Goal: Check status

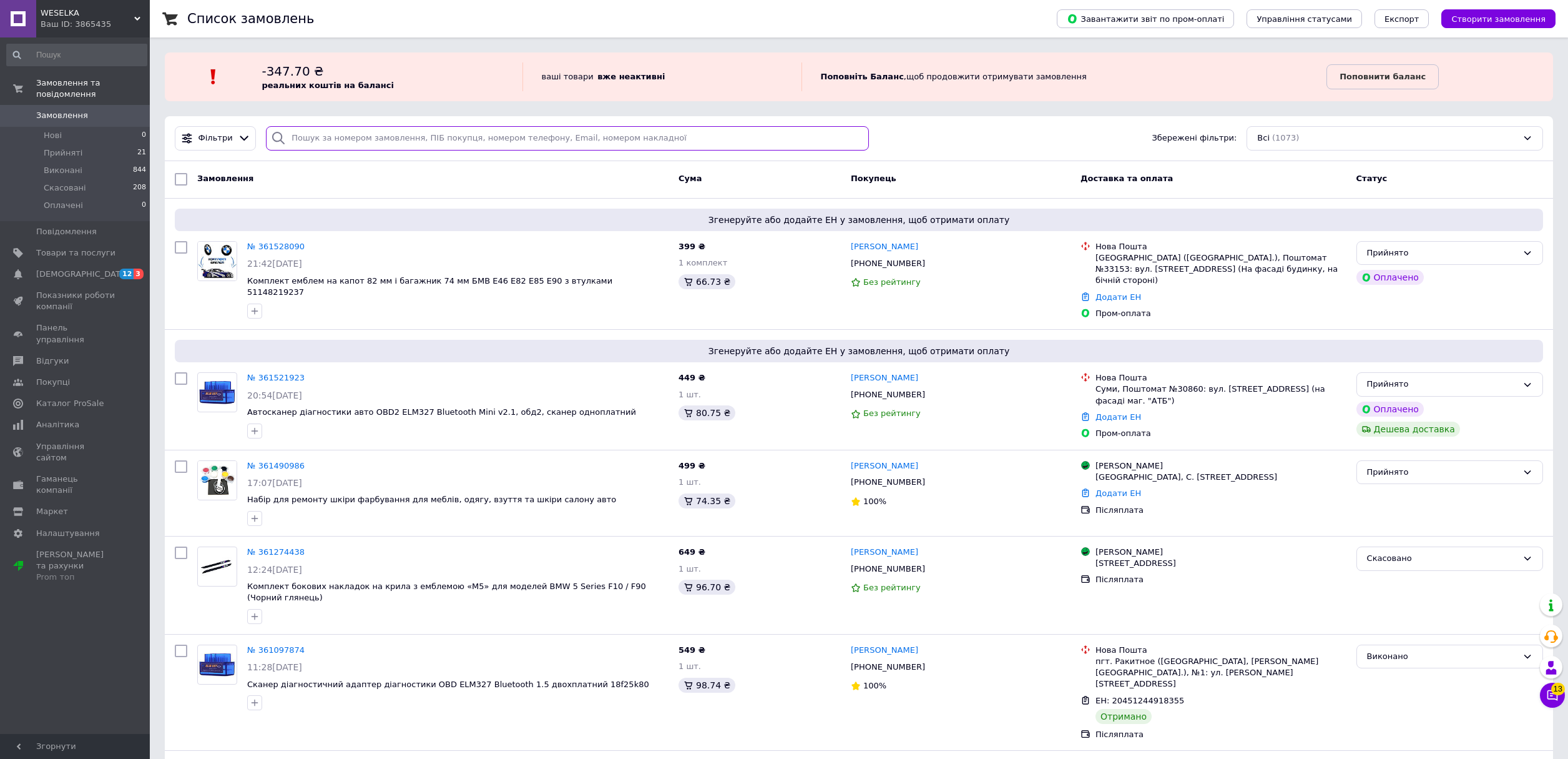
click at [348, 136] on input "search" at bounding box center [567, 138] width 603 height 24
click at [477, 373] on div "№ 361521923" at bounding box center [458, 378] width 424 height 15
click at [260, 373] on link "№ 361521923" at bounding box center [276, 378] width 57 height 10
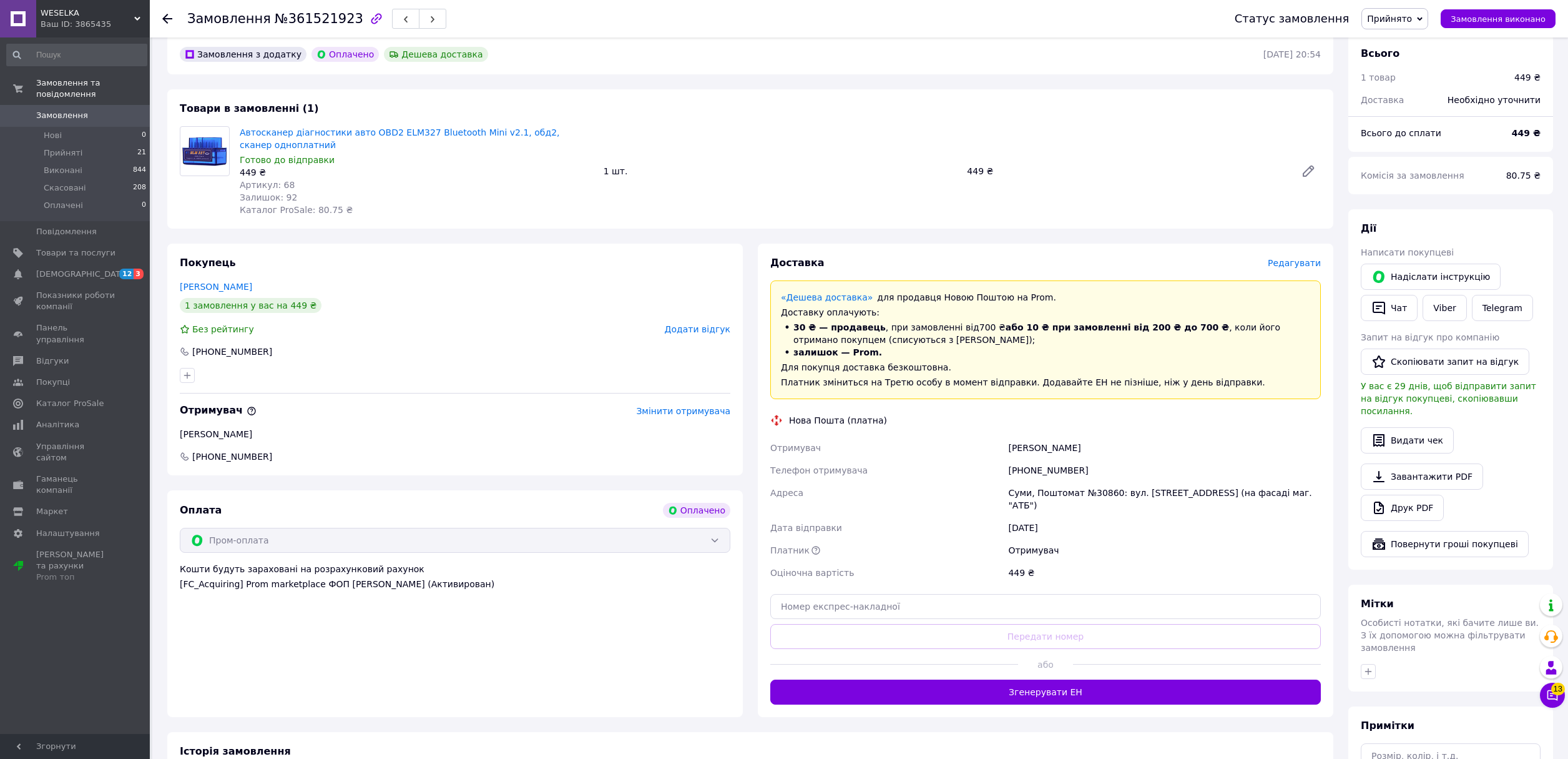
scroll to position [84, 0]
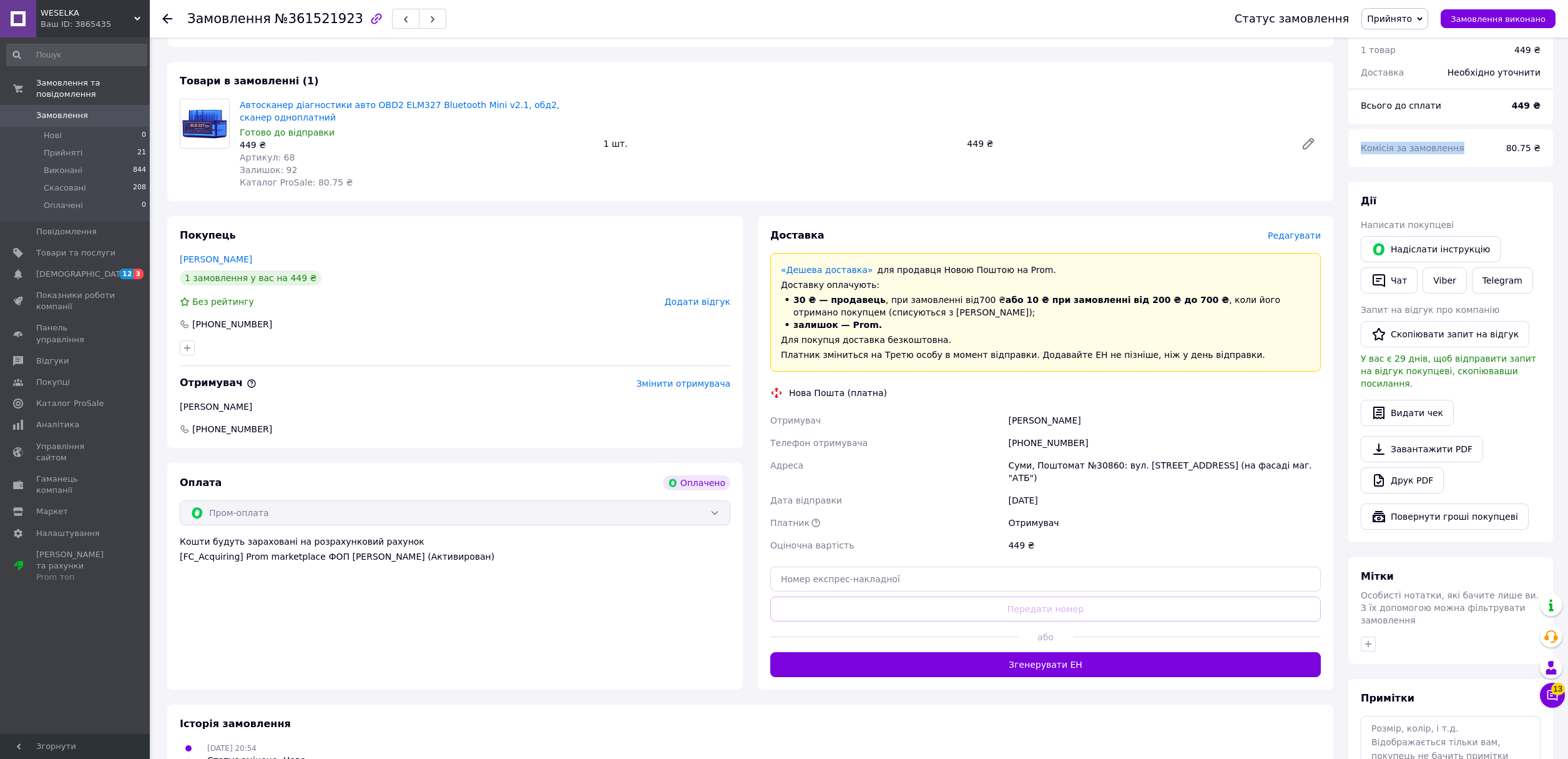
drag, startPoint x: 1454, startPoint y: 132, endPoint x: 1546, endPoint y: 133, distance: 92.0
click at [1548, 129] on div "Комісія за замовлення 80.75 ₴" at bounding box center [1451, 148] width 205 height 38
click at [1532, 140] on div "80.75 ₴" at bounding box center [1523, 148] width 49 height 27
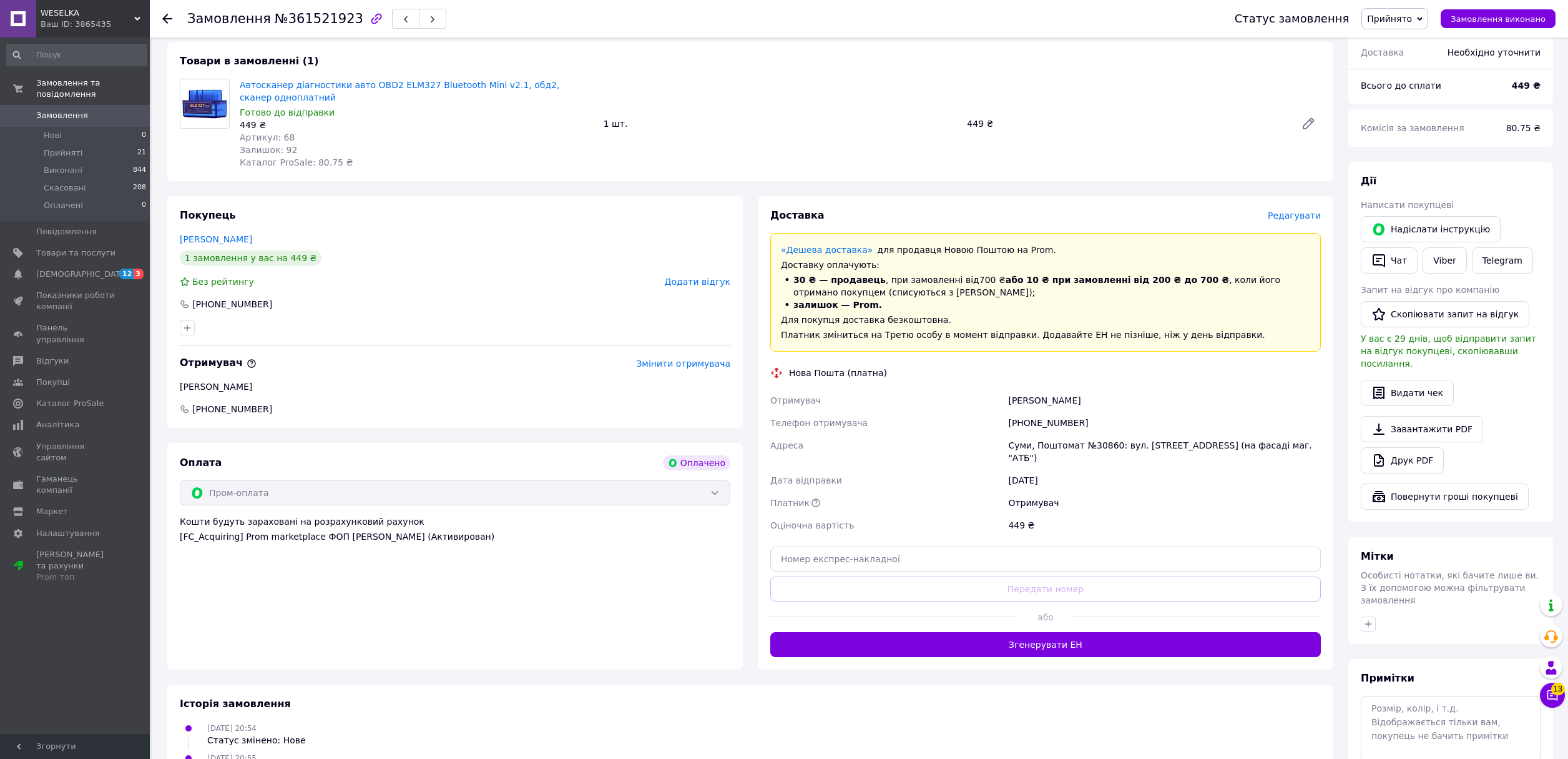
scroll to position [196, 0]
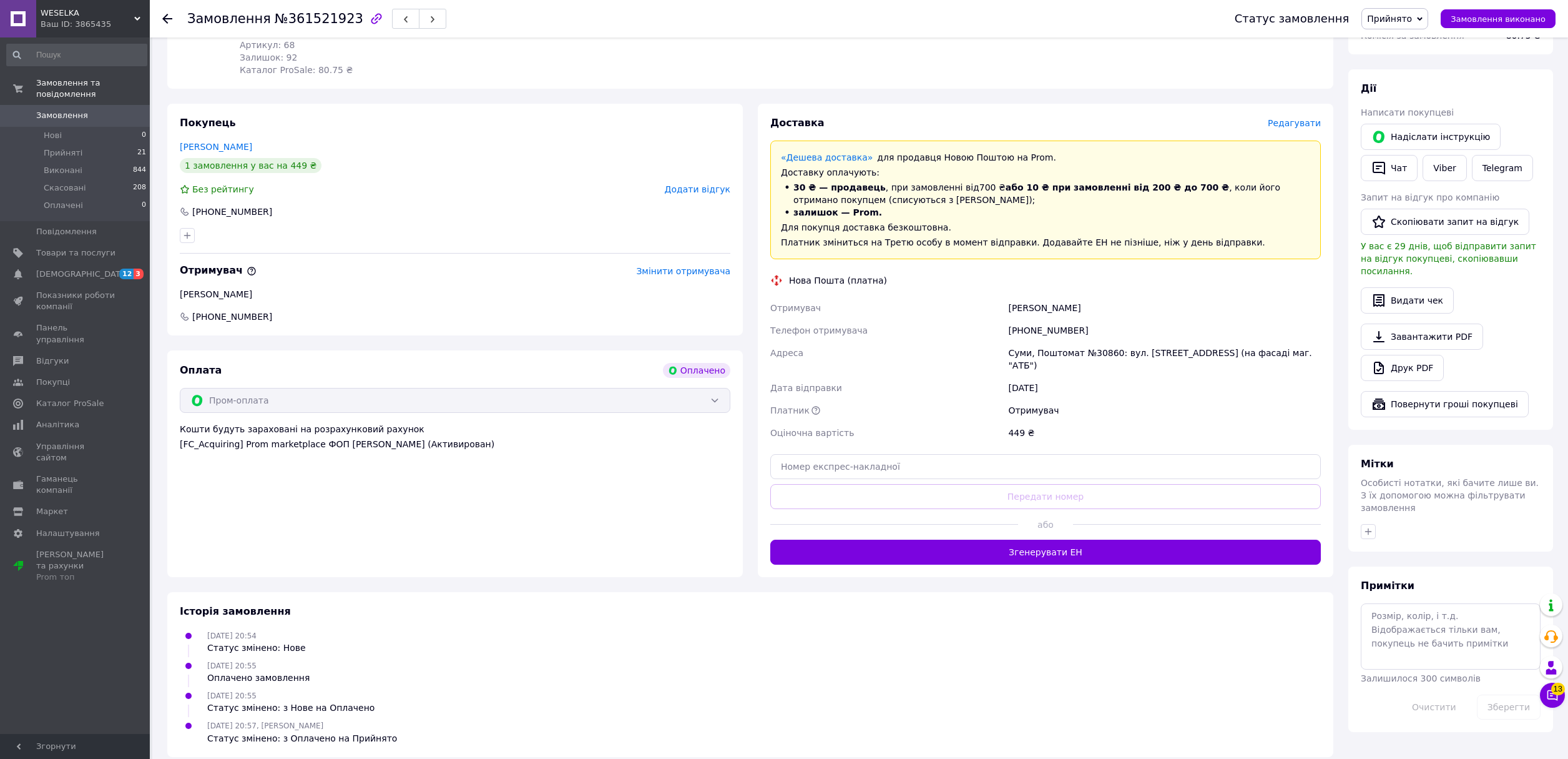
drag, startPoint x: 1059, startPoint y: 324, endPoint x: 1264, endPoint y: 359, distance: 208.0
click at [1264, 359] on div "Отримувач [PERSON_NAME] Телефон отримувача [PHONE_NUMBER] [PERSON_NAME][GEOGRAP…" at bounding box center [1045, 370] width 555 height 147
drag, startPoint x: 1116, startPoint y: 370, endPoint x: 875, endPoint y: 390, distance: 241.8
click at [883, 388] on div "Отримувач [PERSON_NAME] Телефон отримувача [PHONE_NUMBER] [PERSON_NAME][GEOGRAP…" at bounding box center [1045, 370] width 555 height 147
click at [502, 635] on div "[DATE] 20:54 Статус змінено: Нове" at bounding box center [750, 641] width 1151 height 25
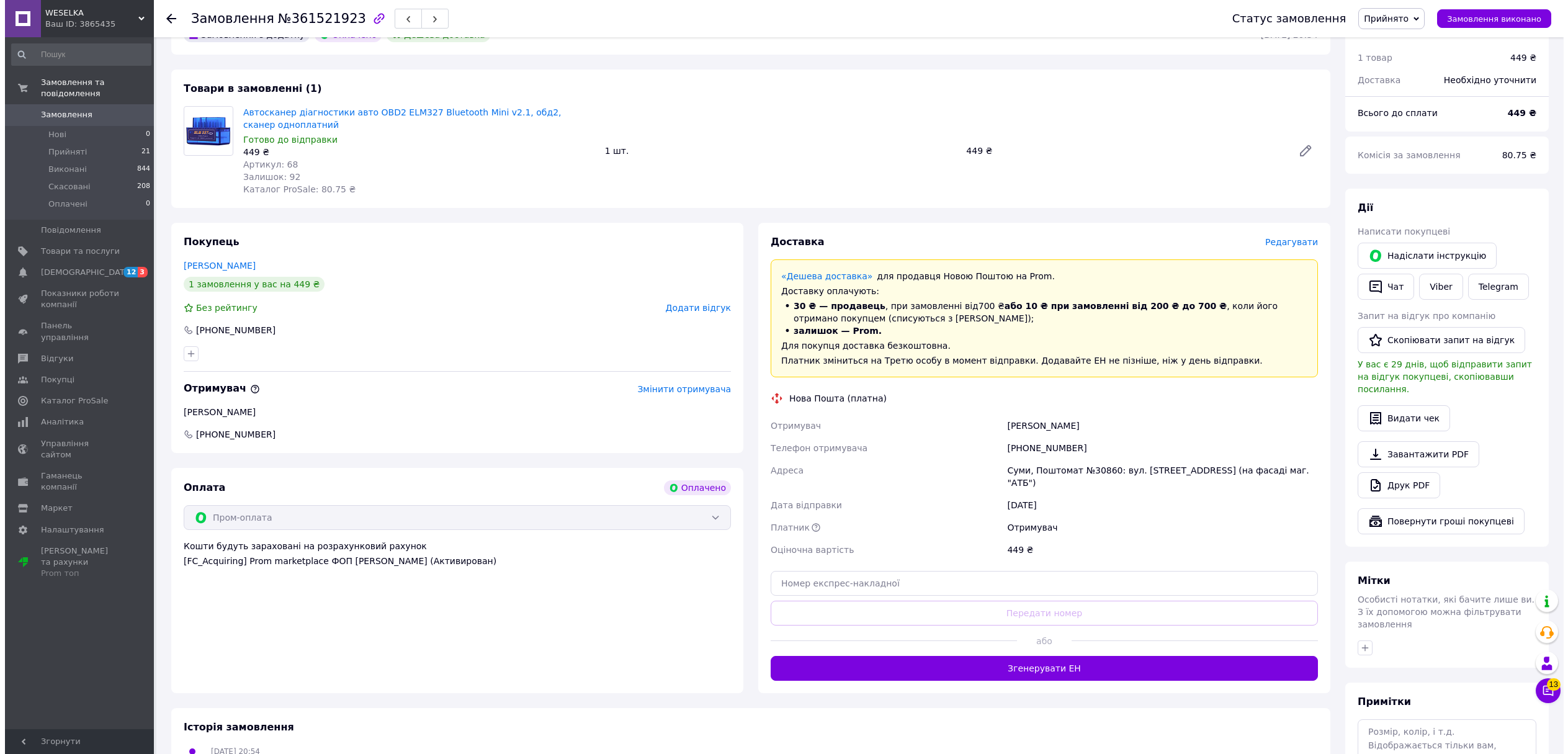
scroll to position [0, 0]
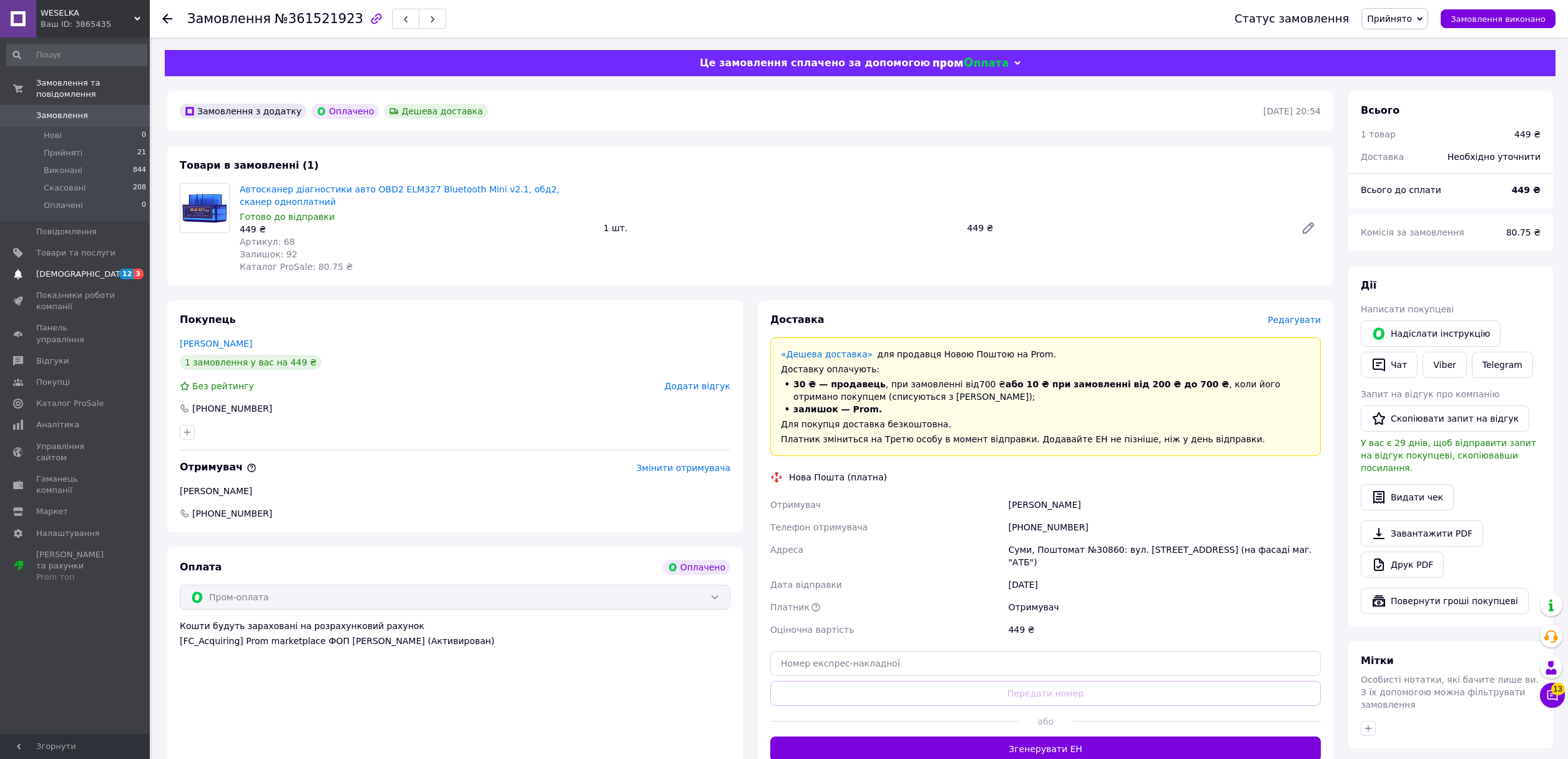
click at [64, 271] on span "[DEMOGRAPHIC_DATA]" at bounding box center [82, 274] width 92 height 11
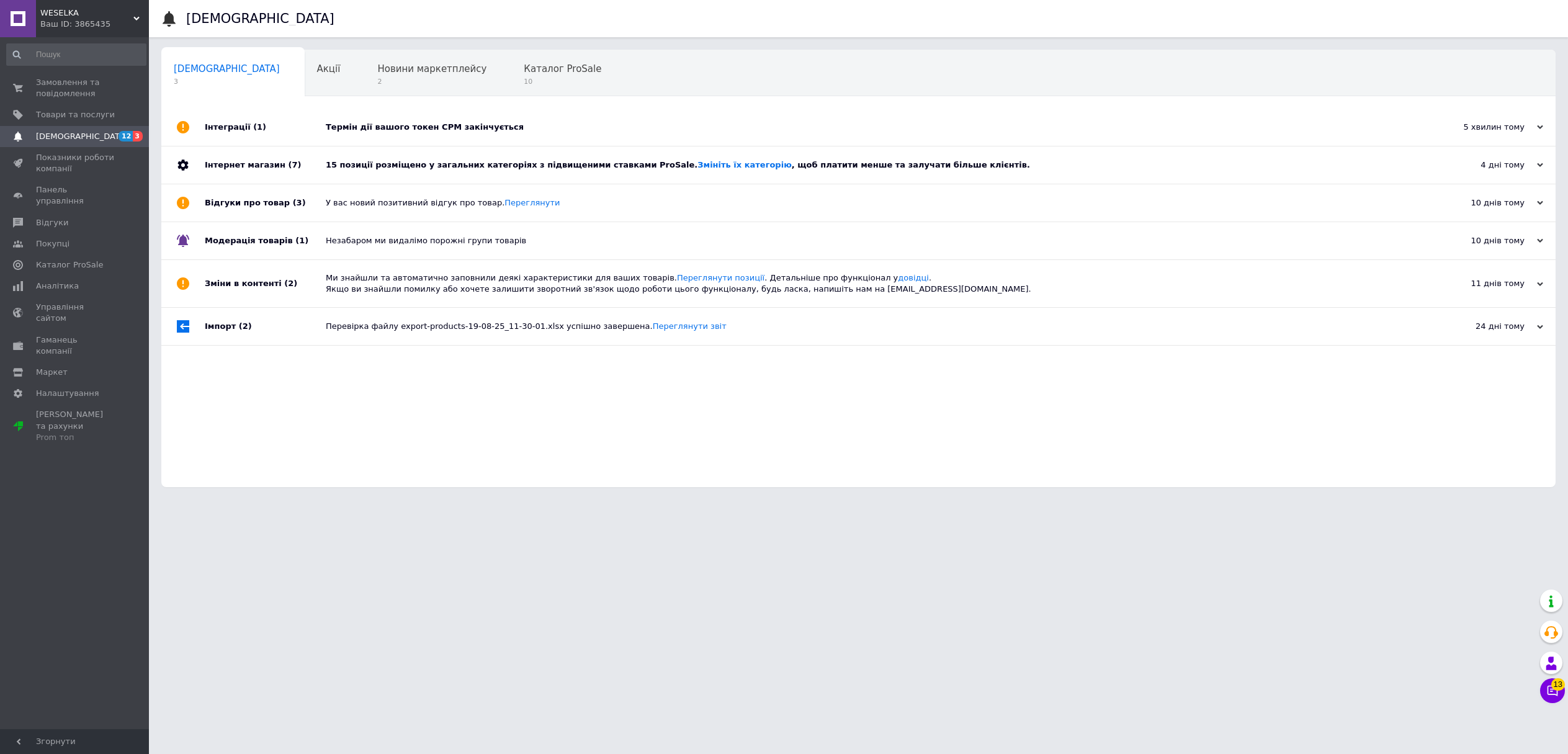
click at [520, 123] on div "Термін дії вашого токен СРМ закінчується" at bounding box center [872, 127] width 1093 height 11
